Goal: Find specific page/section: Find specific page/section

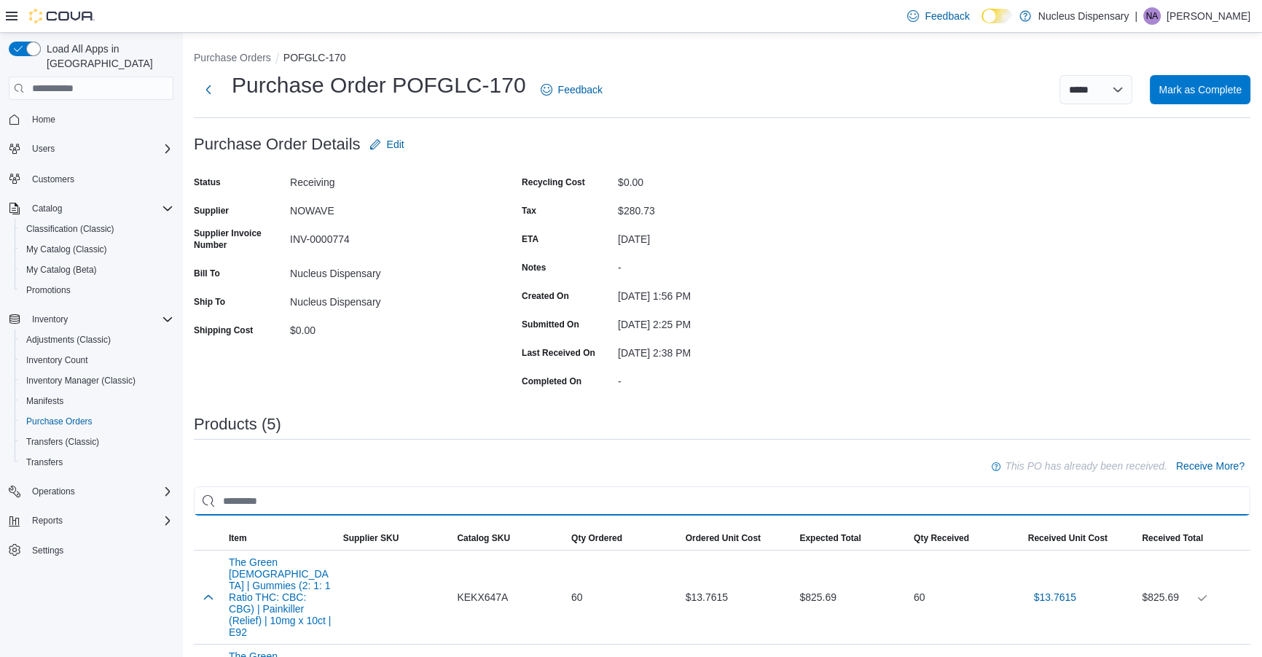
click at [1248, 513] on input "search" at bounding box center [722, 500] width 1057 height 29
